Goal: Information Seeking & Learning: Check status

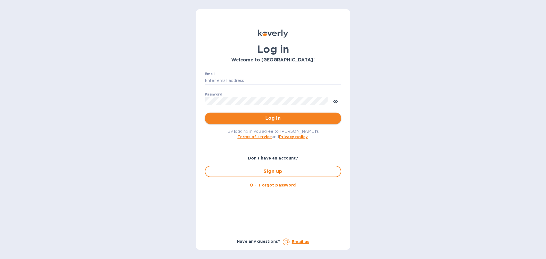
type input "[EMAIL_ADDRESS][DOMAIN_NAME]"
click at [212, 117] on span "Log in" at bounding box center [272, 118] width 127 height 7
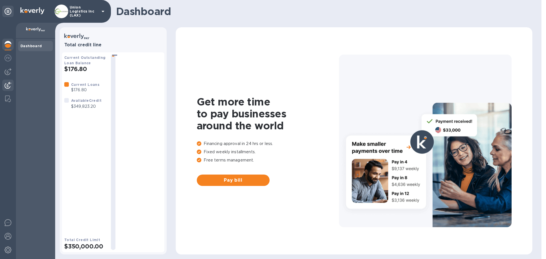
click at [4, 85] on div at bounding box center [7, 86] width 11 height 13
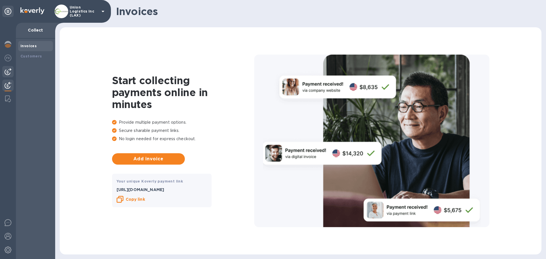
click at [7, 73] on img at bounding box center [8, 71] width 7 height 7
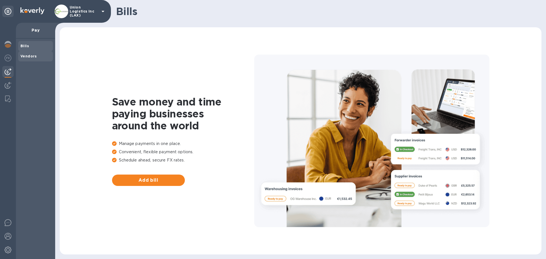
click at [31, 54] on b "Vendors" at bounding box center [28, 56] width 16 height 4
click at [81, 14] on p "Union Logistics Inc (LAX)" at bounding box center [84, 11] width 28 height 12
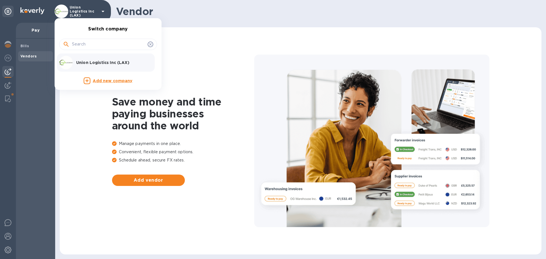
click at [88, 60] on p "Union Logistics Inc (LAX)" at bounding box center [112, 63] width 72 height 6
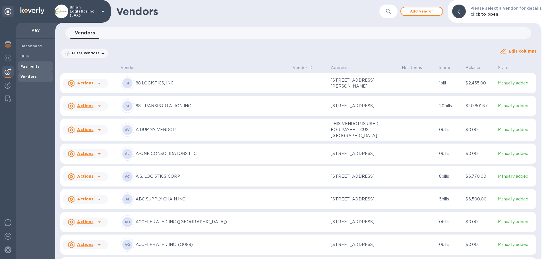
click at [31, 65] on b "Payments" at bounding box center [29, 66] width 19 height 4
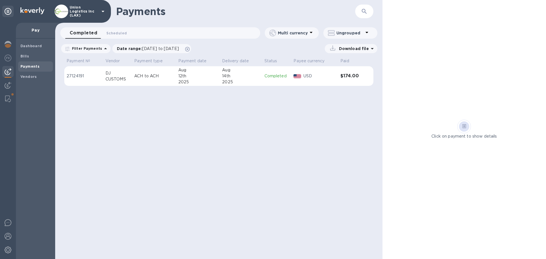
click at [167, 72] on td "ACH to ACH" at bounding box center [154, 76] width 44 height 20
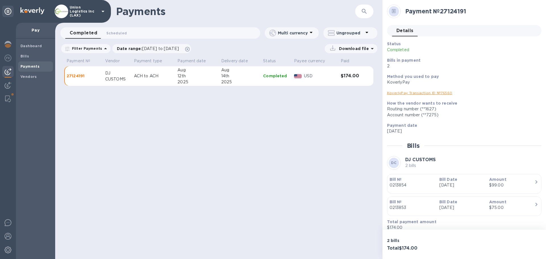
scroll to position [5, 0]
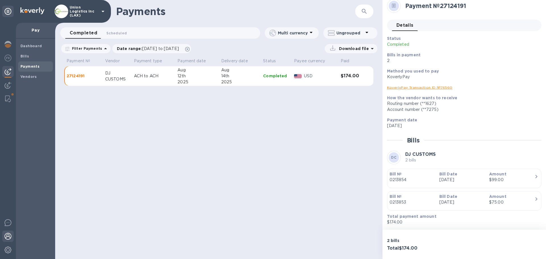
click at [8, 234] on img at bounding box center [8, 236] width 7 height 7
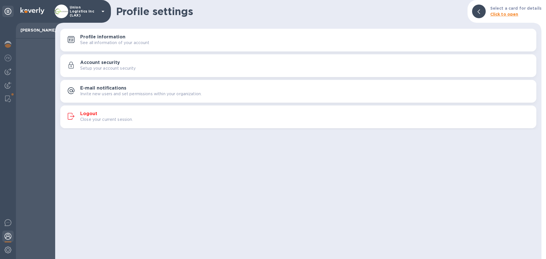
click at [90, 114] on h3 "Logout" at bounding box center [88, 113] width 17 height 5
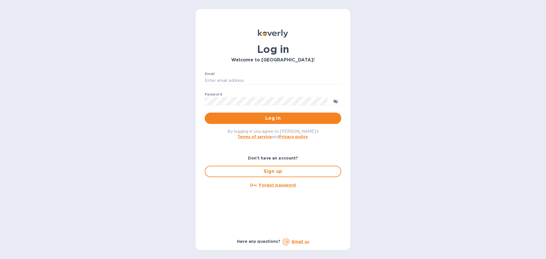
type input "[EMAIL_ADDRESS][DOMAIN_NAME]"
